Goal: Answer question/provide support: Answer question/provide support

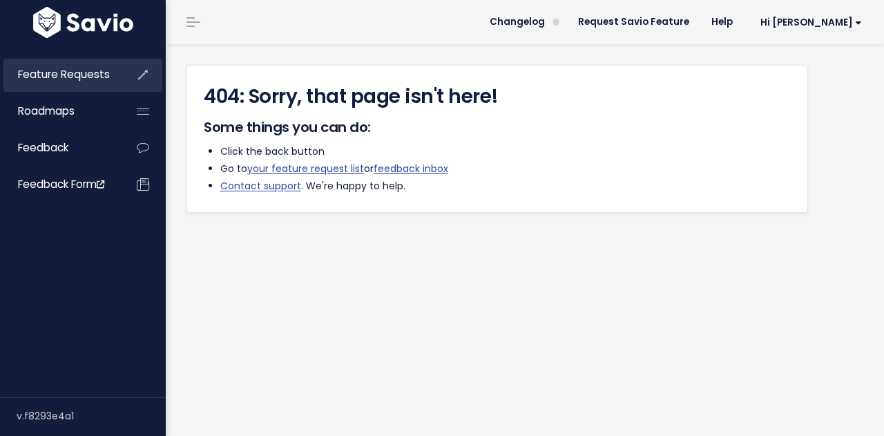
click at [64, 72] on span "Feature Requests" at bounding box center [64, 74] width 92 height 15
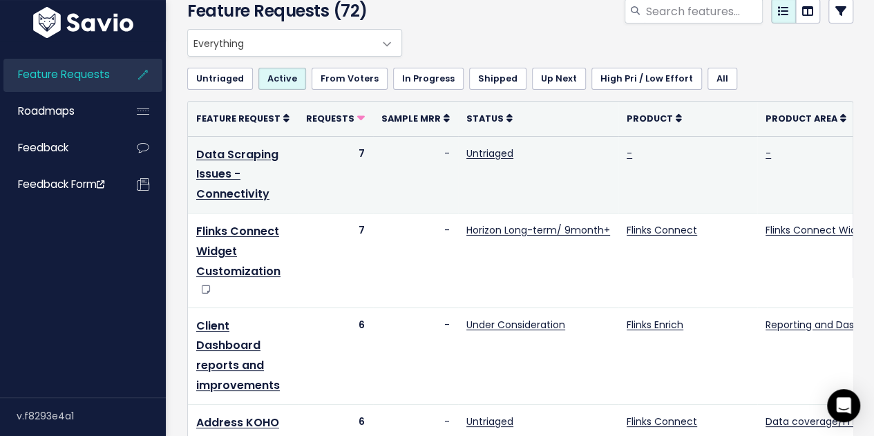
scroll to position [69, 0]
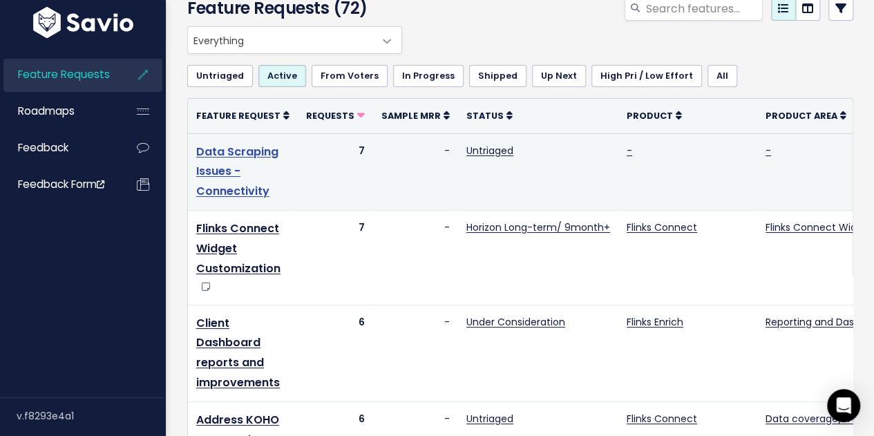
click at [215, 168] on link "Data Scraping Issues - Connectivity" at bounding box center [237, 172] width 82 height 56
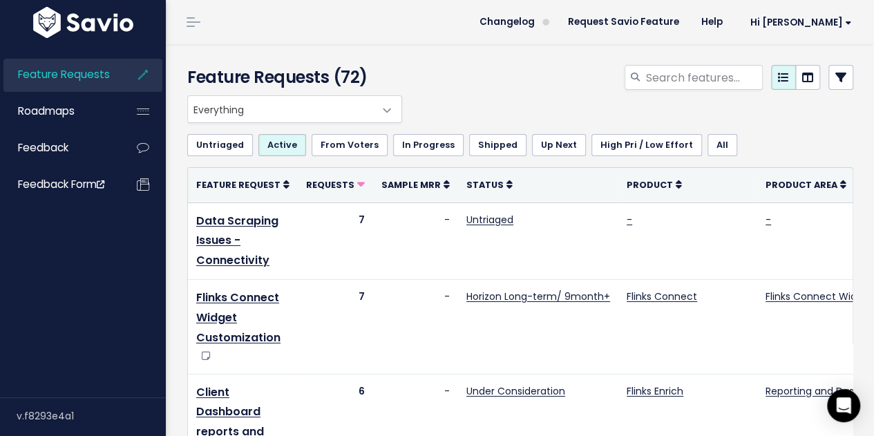
click at [838, 70] on link at bounding box center [840, 77] width 25 height 25
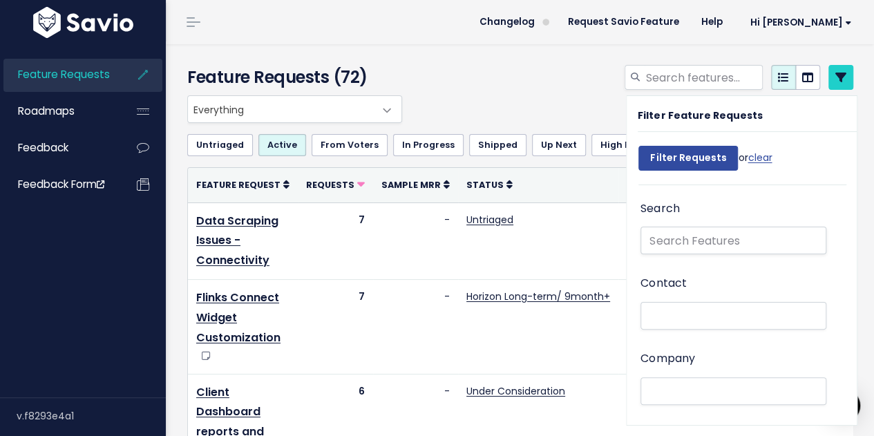
click at [853, 115] on aside "Filter Feature Requests Filter Requests or clear Search Contact Company Importa…" at bounding box center [750, 260] width 248 height 330
click at [835, 78] on icon at bounding box center [840, 77] width 11 height 11
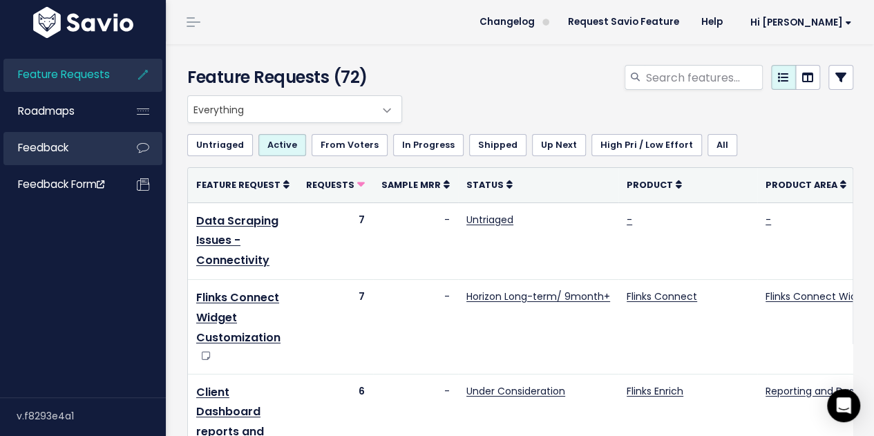
click at [52, 148] on span "Feedback" at bounding box center [43, 147] width 50 height 15
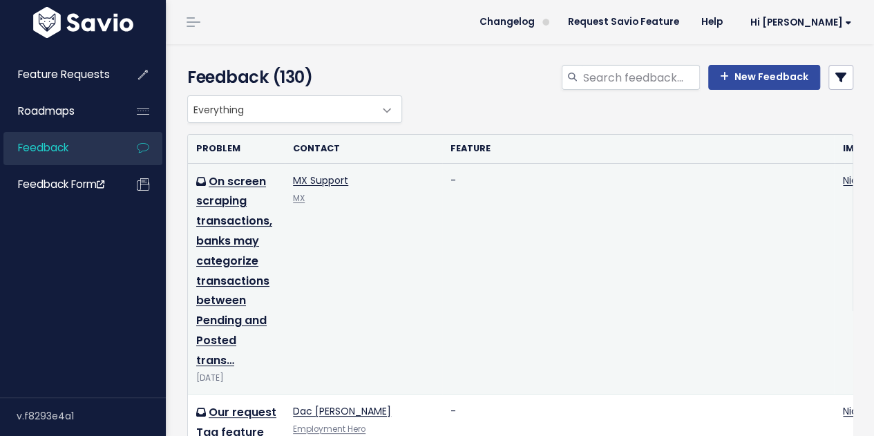
click at [231, 249] on td "On screen scraping transactions, banks may categorize transactions between Pend…" at bounding box center [236, 278] width 97 height 231
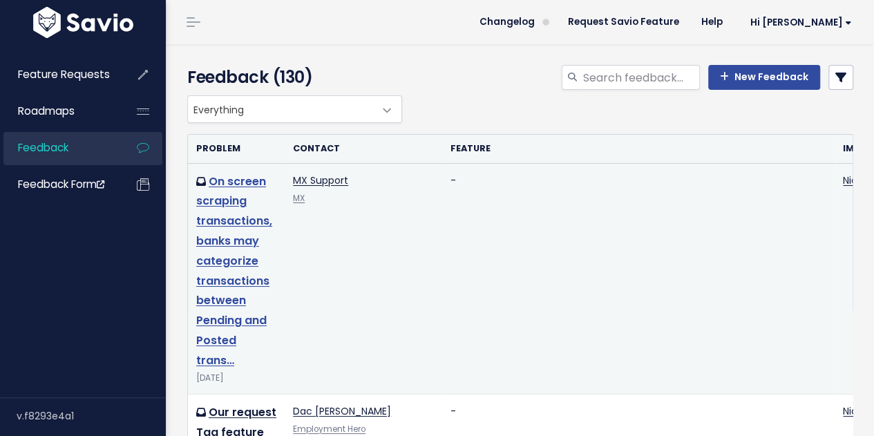
click at [247, 240] on link "On screen scraping transactions, banks may categorize transactions between Pend…" at bounding box center [234, 270] width 76 height 195
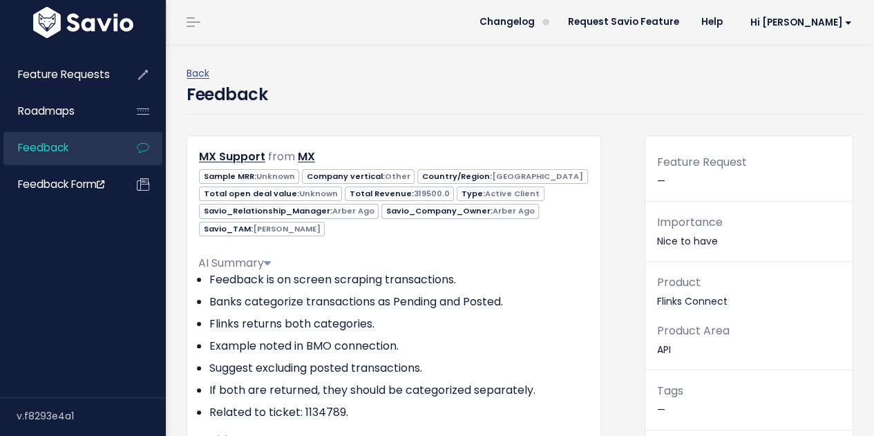
click at [373, 128] on div "Back Feedback" at bounding box center [524, 89] width 677 height 91
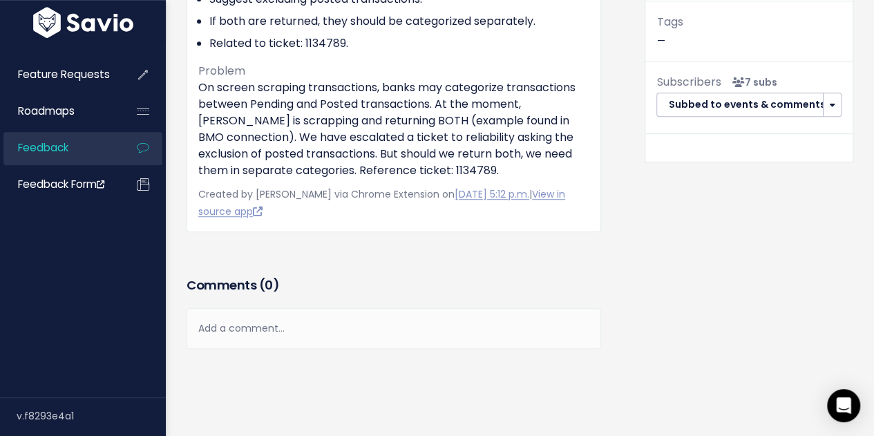
scroll to position [424, 0]
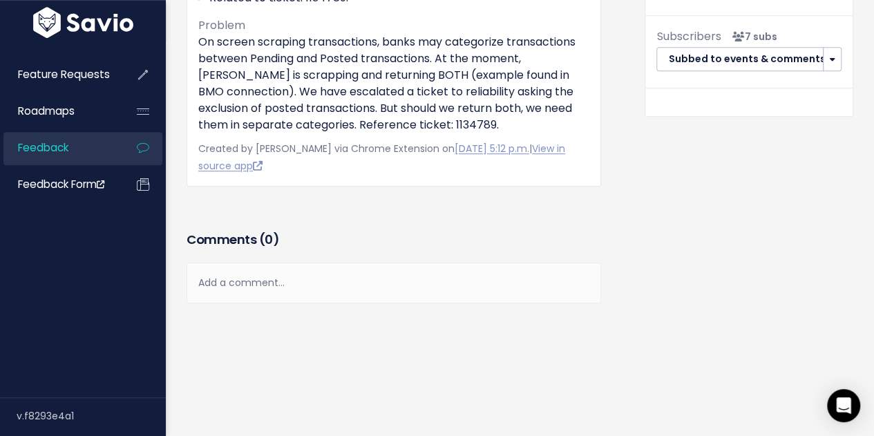
click at [302, 264] on div "Add a comment..." at bounding box center [393, 282] width 414 height 41
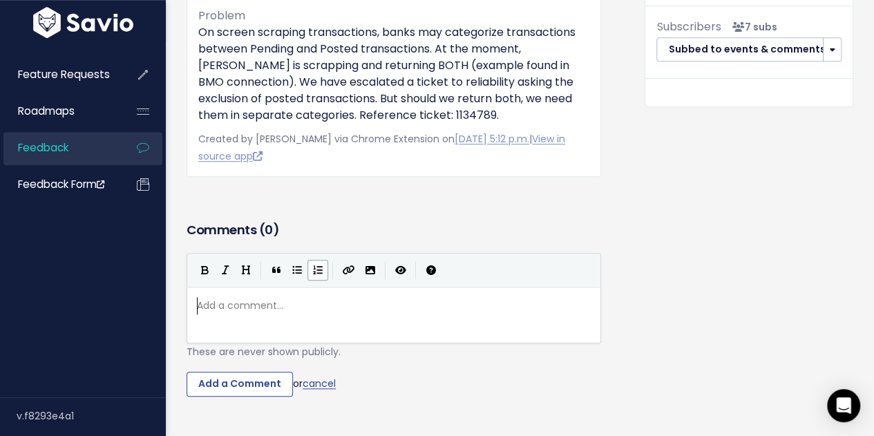
scroll to position [5, 0]
click at [313, 272] on icon "Numbered List" at bounding box center [318, 270] width 10 height 10
click at [326, 295] on div "xxxxxxxxxx 1." at bounding box center [399, 305] width 410 height 23
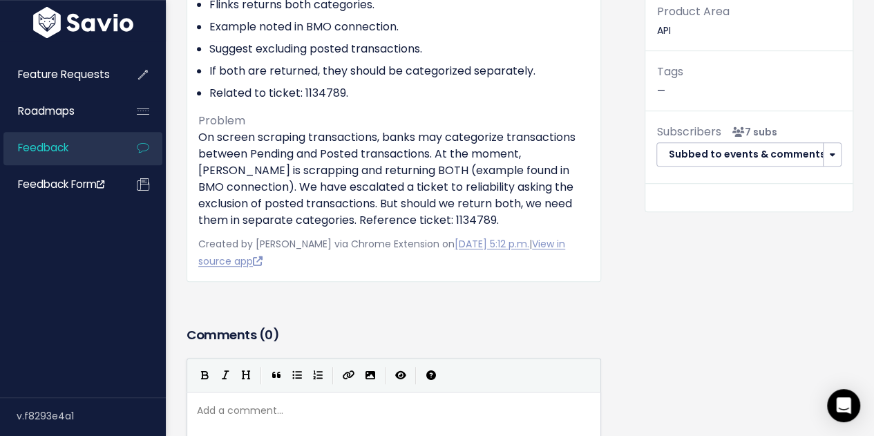
scroll to position [217, 0]
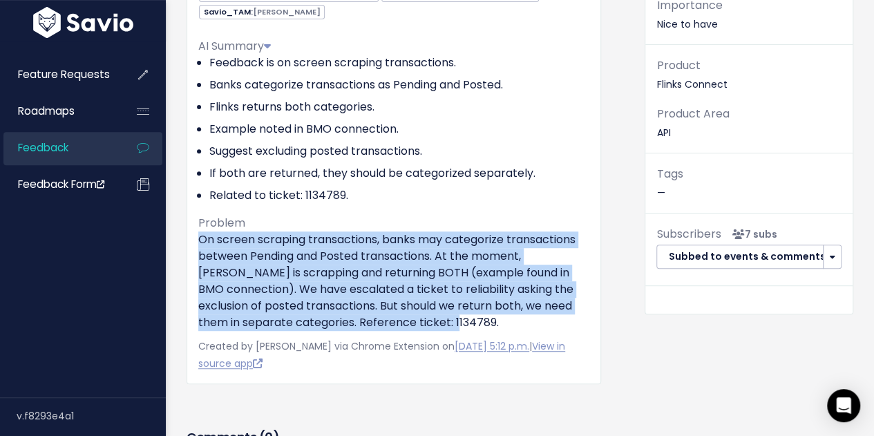
drag, startPoint x: 191, startPoint y: 240, endPoint x: 468, endPoint y: 323, distance: 289.0
click at [468, 323] on div "MX Support from MX Sample MRR: Unknown Company vertical:" at bounding box center [393, 151] width 414 height 465
copy p "On screen scraping transactions, banks may categorize transactions between Pend…"
